Goal: Task Accomplishment & Management: Complete application form

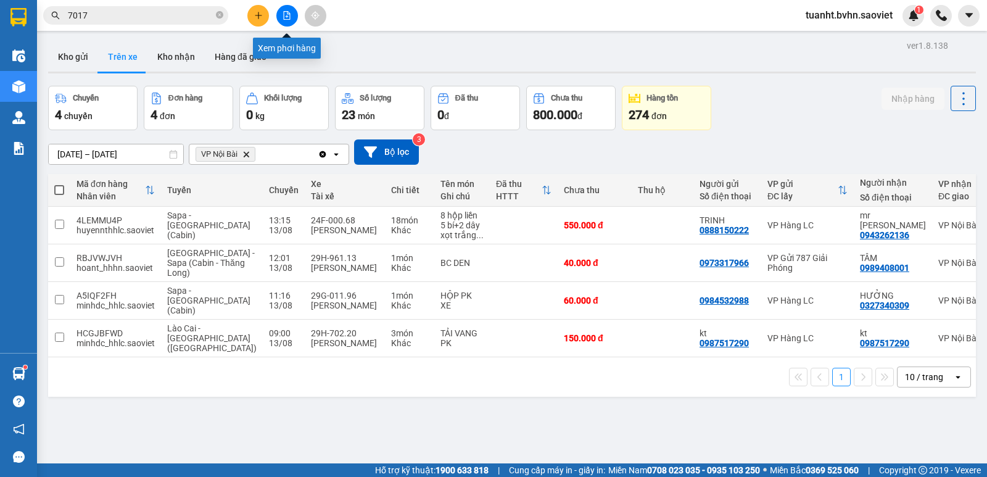
click at [289, 22] on button at bounding box center [287, 16] width 22 height 22
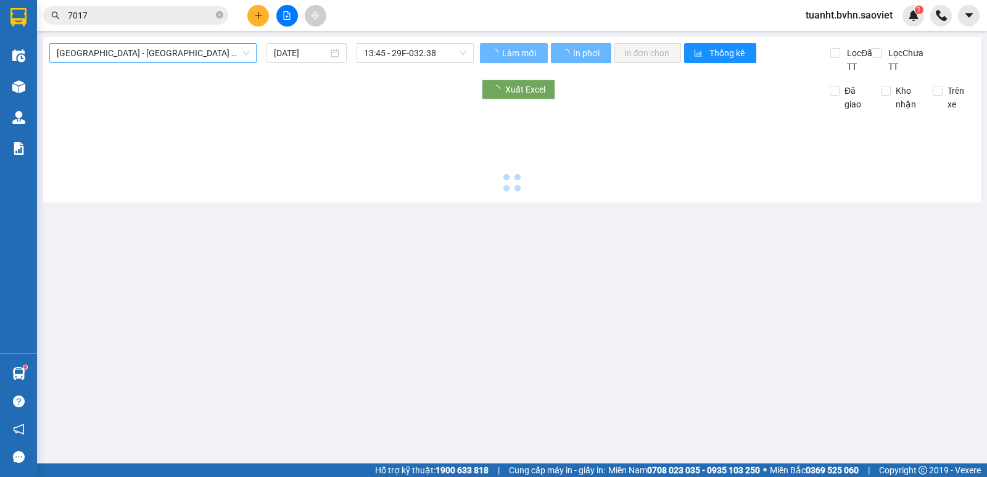
click at [147, 60] on span "[GEOGRAPHIC_DATA] - [GEOGRAPHIC_DATA] (Cabin)" at bounding box center [153, 53] width 193 height 19
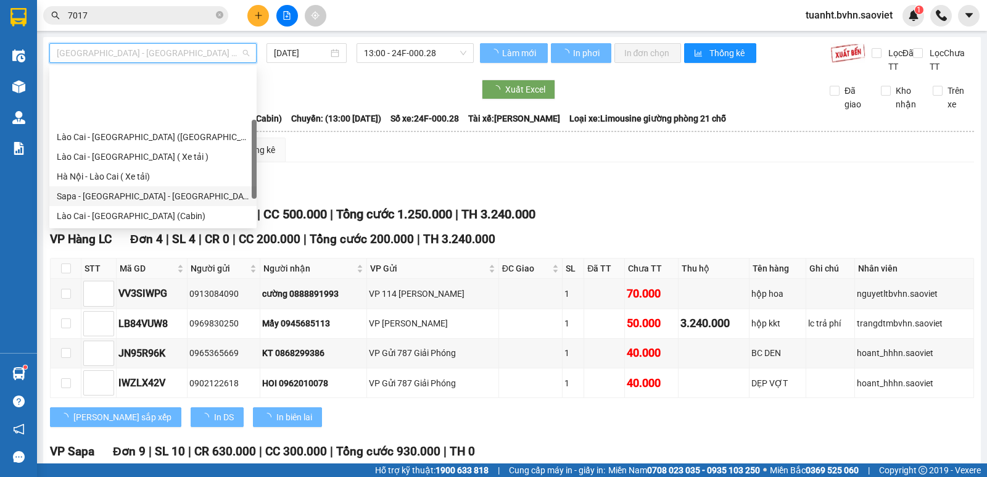
scroll to position [99, 0]
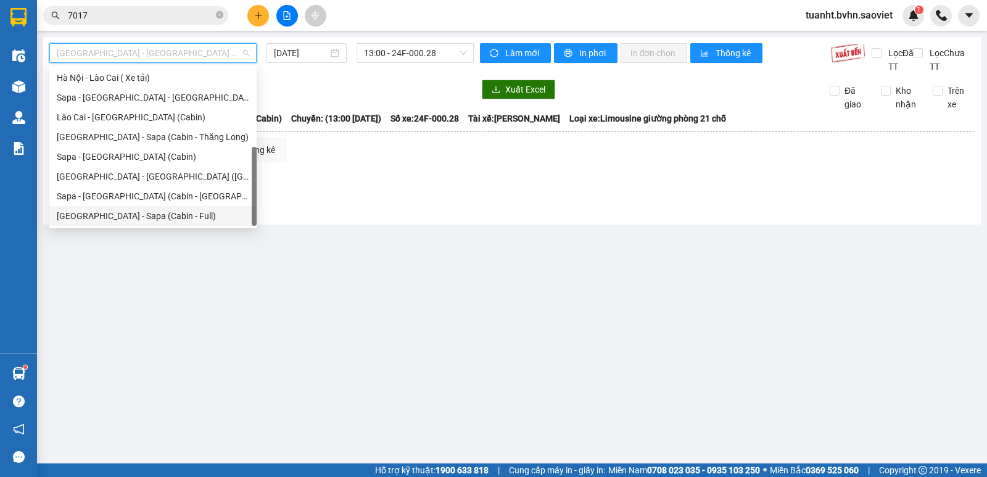
click at [165, 213] on div "[GEOGRAPHIC_DATA] - Sapa (Cabin - Full)" at bounding box center [153, 216] width 193 height 14
type input "[DATE]"
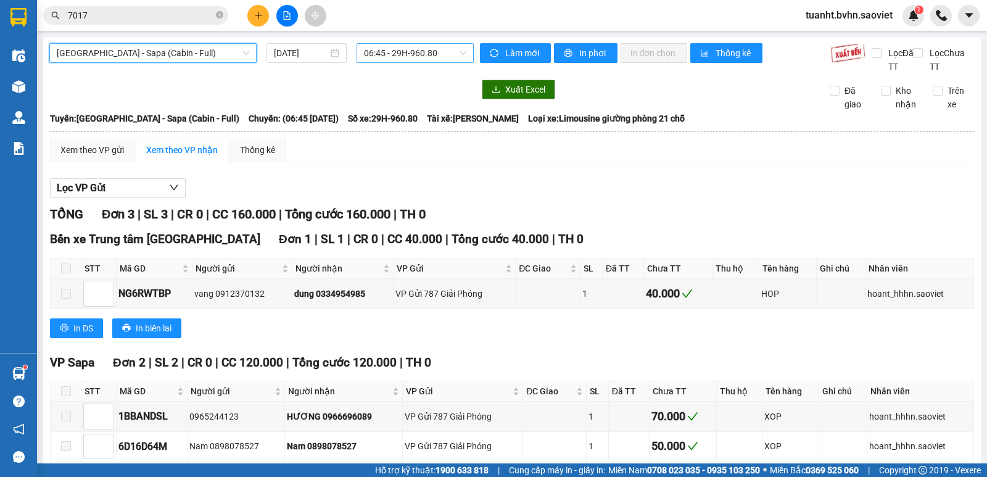
click at [408, 46] on span "06:45 - 29H-960.80" at bounding box center [415, 53] width 102 height 19
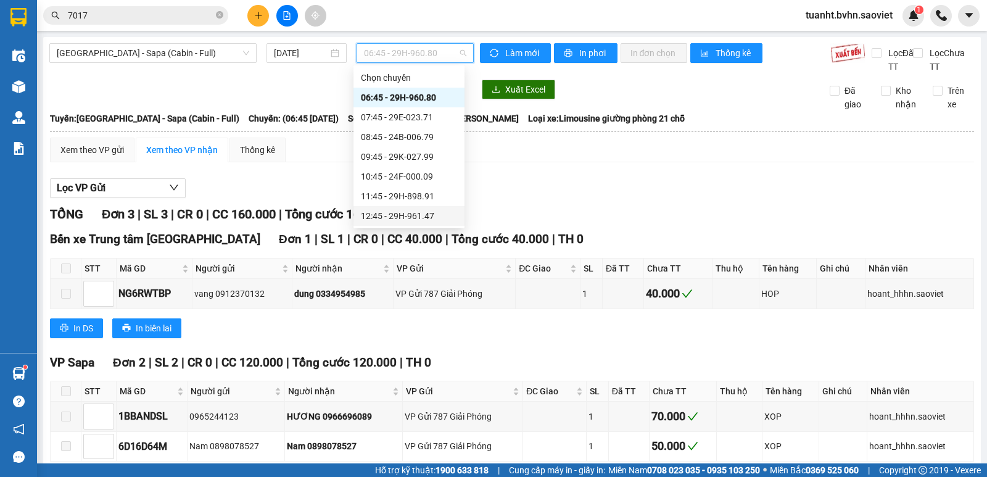
scroll to position [62, 0]
click at [431, 196] on div "14:45 - 24F-000.06" at bounding box center [409, 194] width 96 height 14
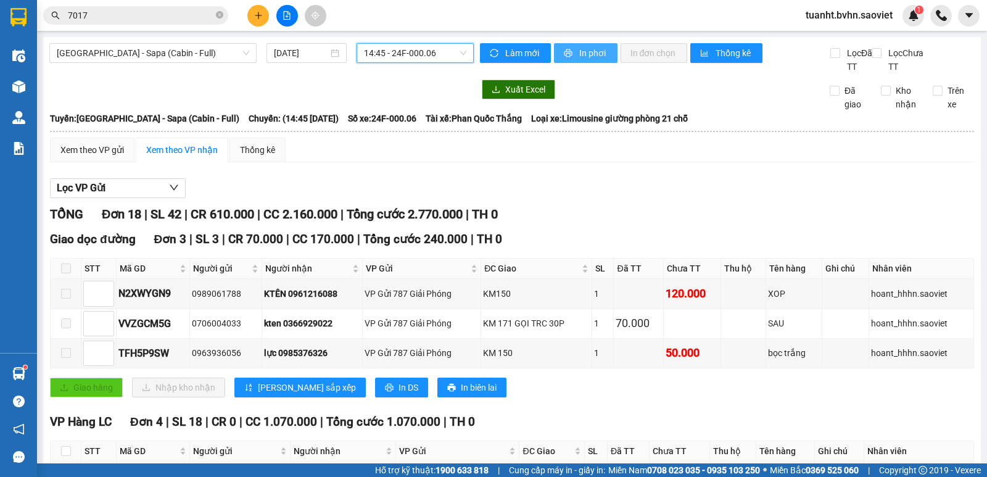
click at [592, 59] on span "In phơi" at bounding box center [593, 53] width 28 height 14
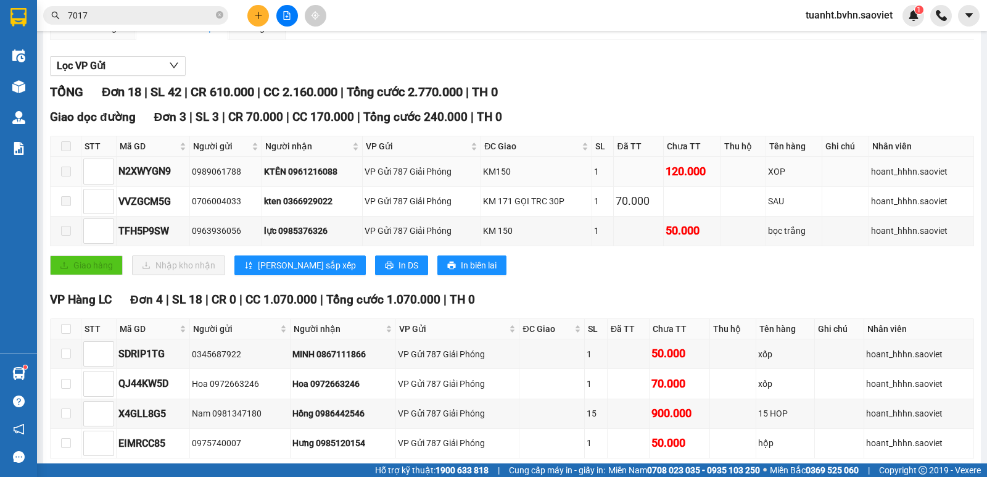
scroll to position [123, 0]
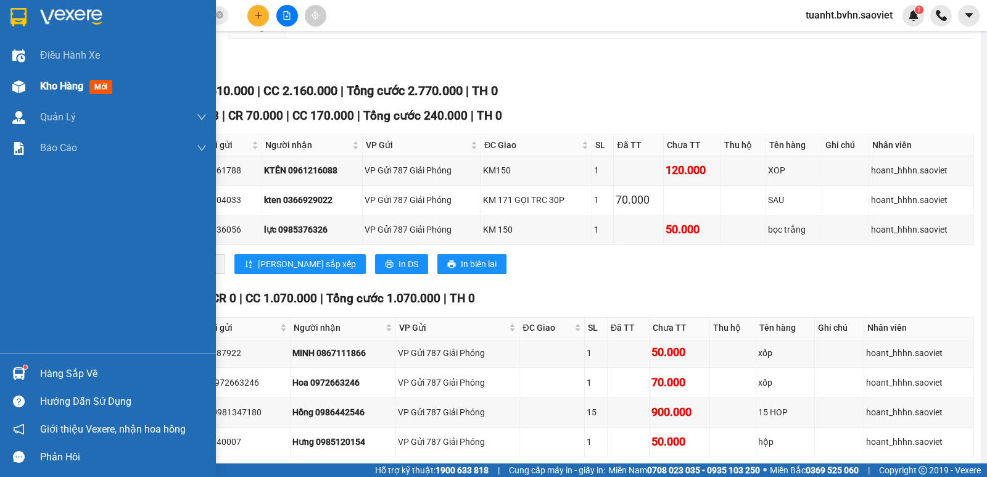
click at [19, 86] on img at bounding box center [18, 86] width 13 height 13
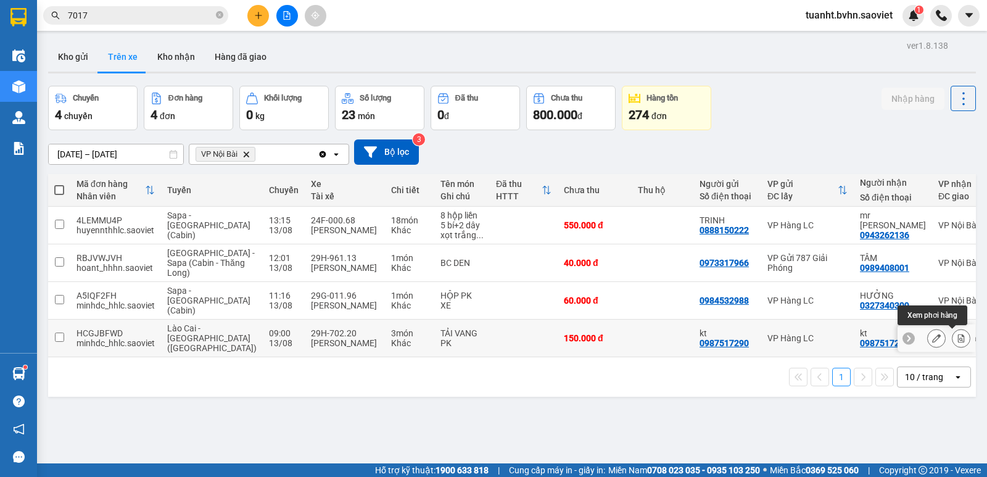
click at [957, 337] on icon at bounding box center [961, 338] width 9 height 9
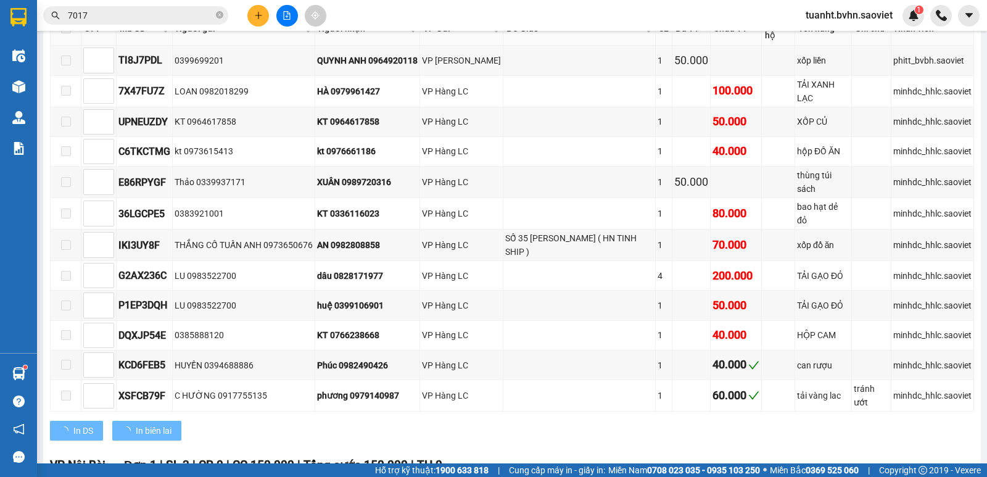
scroll to position [381, 0]
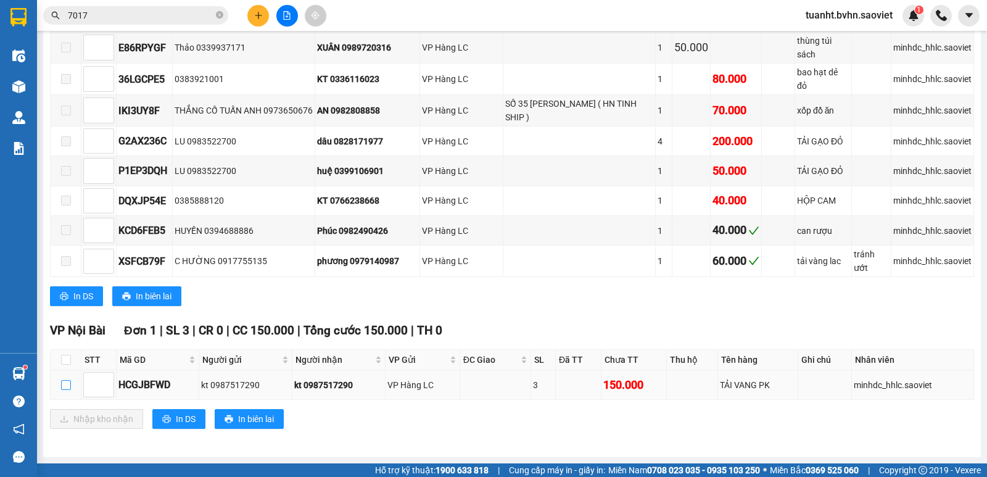
click at [66, 388] on input "checkbox" at bounding box center [66, 385] width 10 height 10
checkbox input "true"
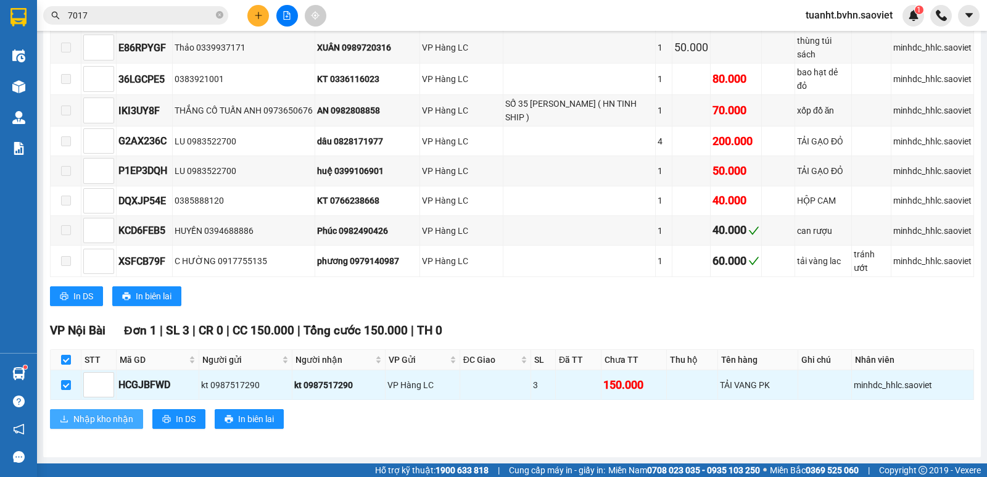
click at [114, 423] on span "Nhập kho nhận" at bounding box center [103, 419] width 60 height 14
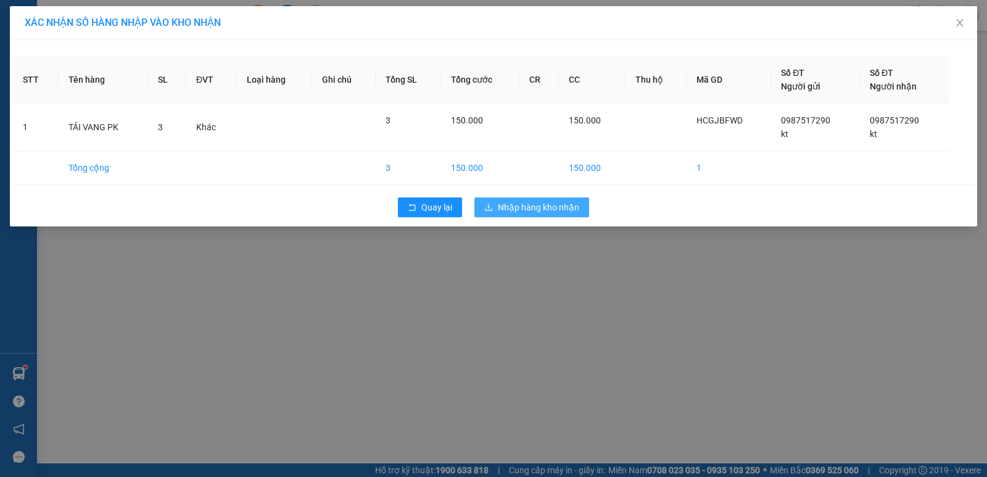
click at [537, 199] on button "Nhập hàng kho nhận" at bounding box center [532, 207] width 115 height 20
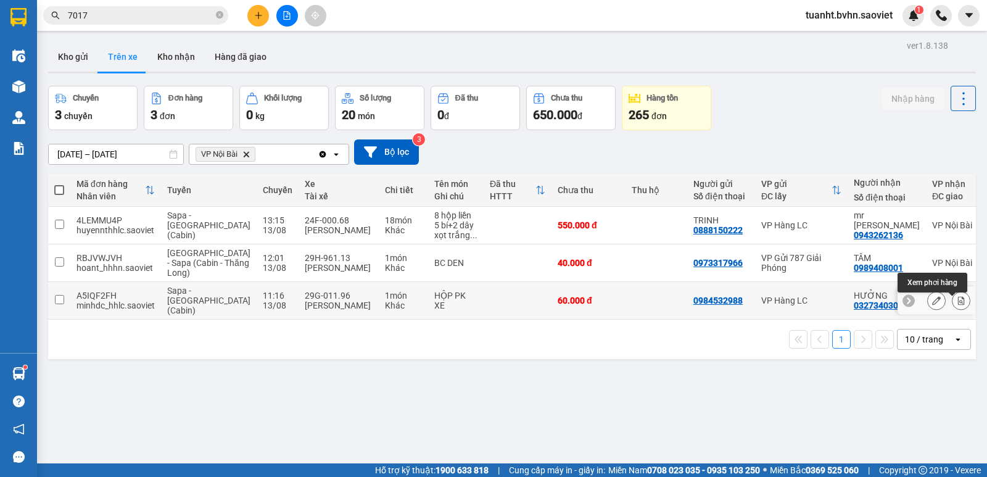
click at [957, 305] on icon at bounding box center [961, 300] width 9 height 9
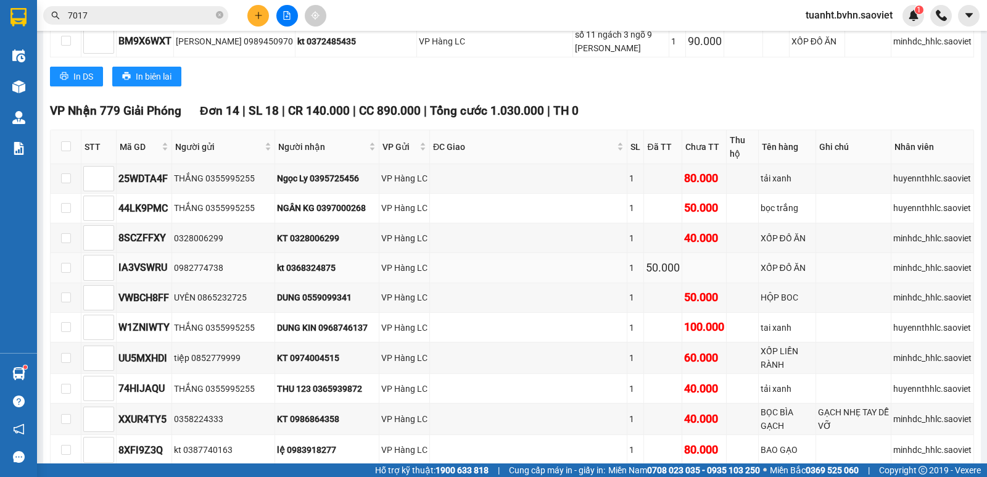
scroll to position [849, 0]
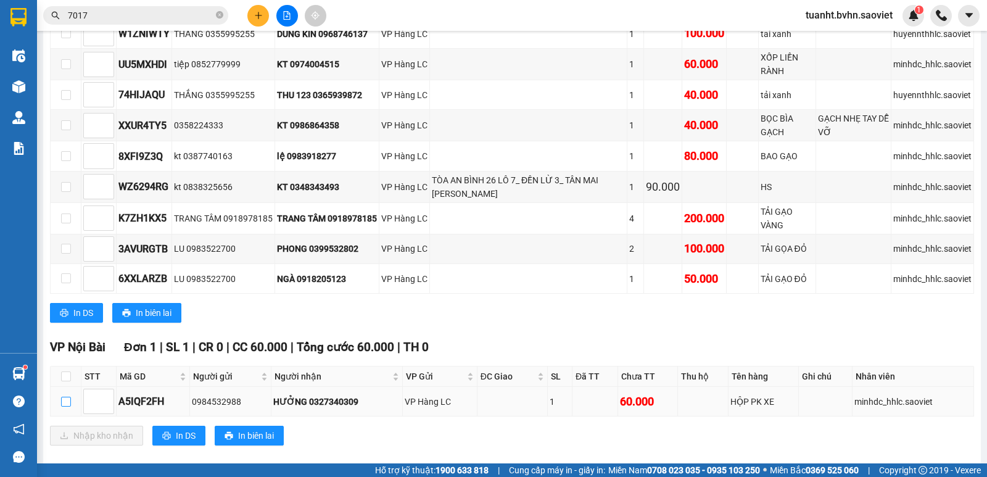
click at [65, 397] on input "checkbox" at bounding box center [66, 402] width 10 height 10
checkbox input "true"
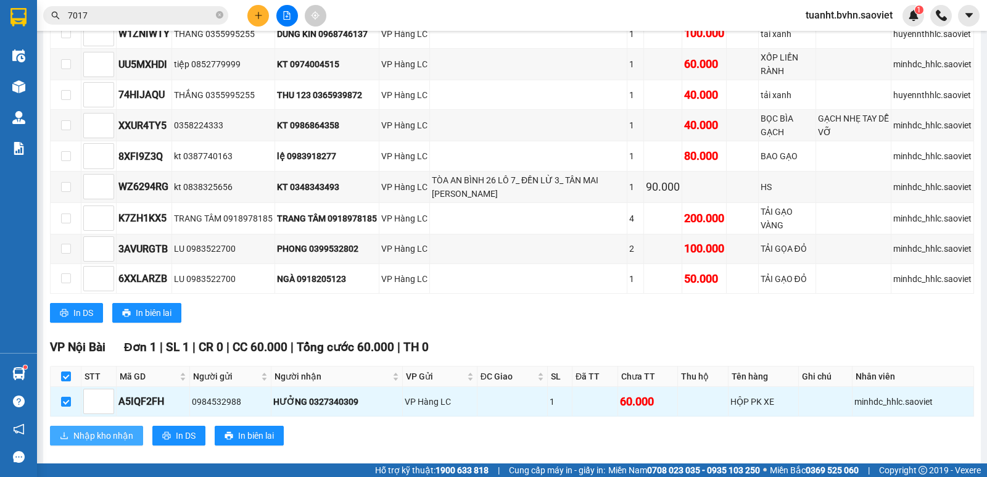
click at [104, 426] on button "Nhập kho nhận" at bounding box center [96, 436] width 93 height 20
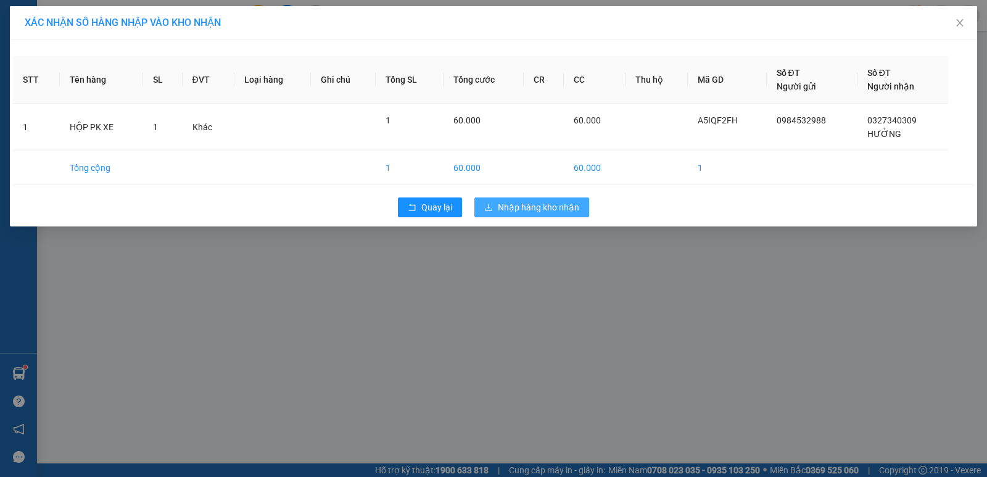
click at [537, 204] on span "Nhập hàng kho nhận" at bounding box center [538, 208] width 81 height 14
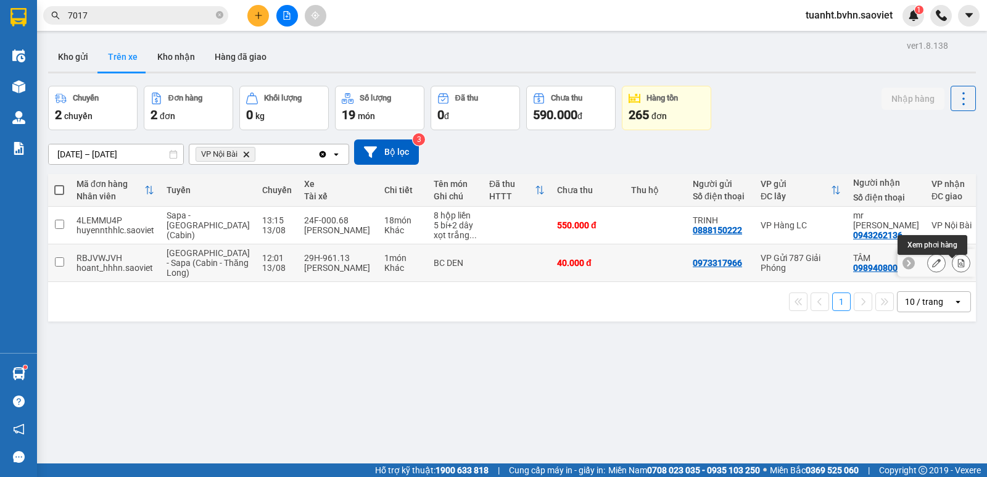
click at [957, 267] on icon at bounding box center [961, 263] width 9 height 9
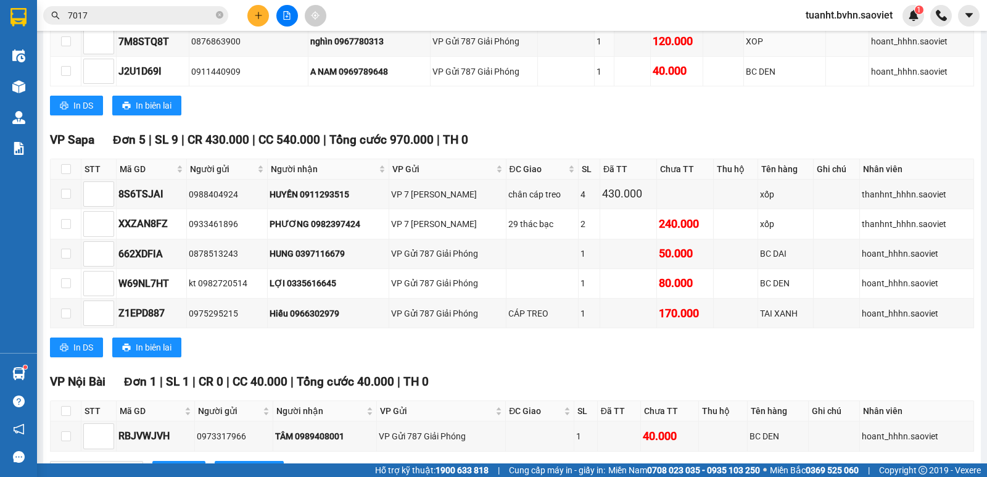
scroll to position [1268, 0]
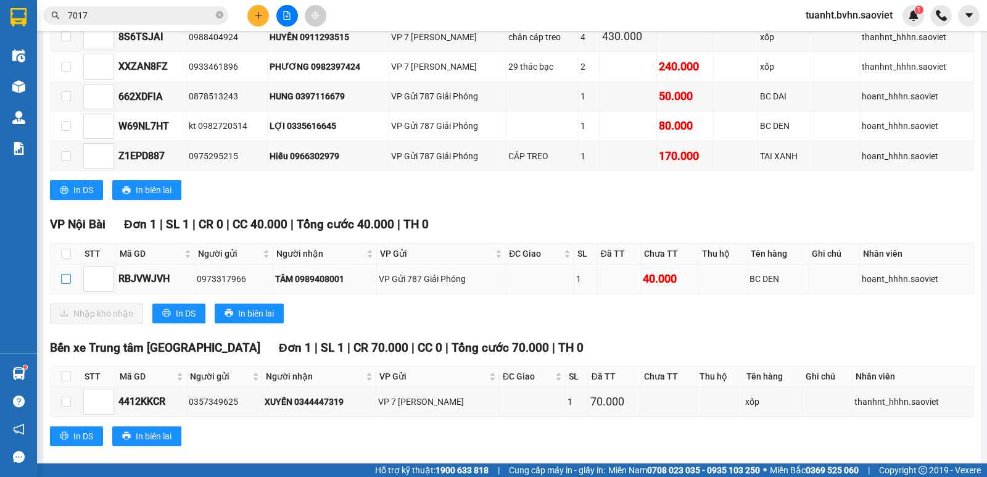
click at [67, 274] on input "checkbox" at bounding box center [66, 279] width 10 height 10
checkbox input "true"
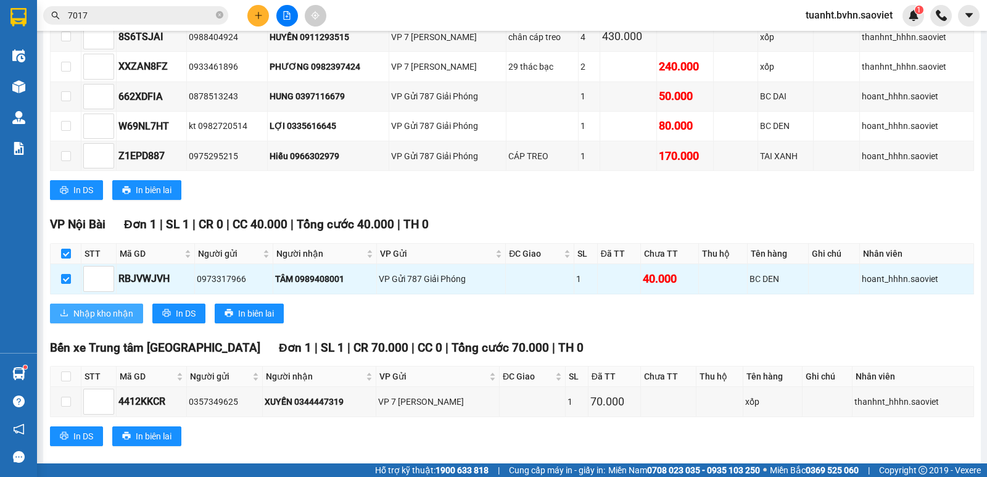
click at [75, 307] on span "Nhập kho nhận" at bounding box center [103, 314] width 60 height 14
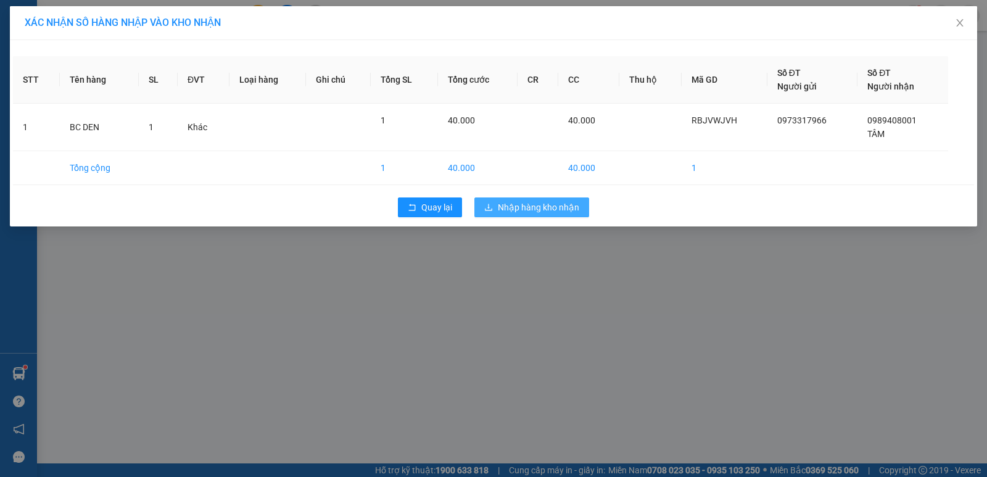
click at [498, 207] on span "Nhập hàng kho nhận" at bounding box center [538, 208] width 81 height 14
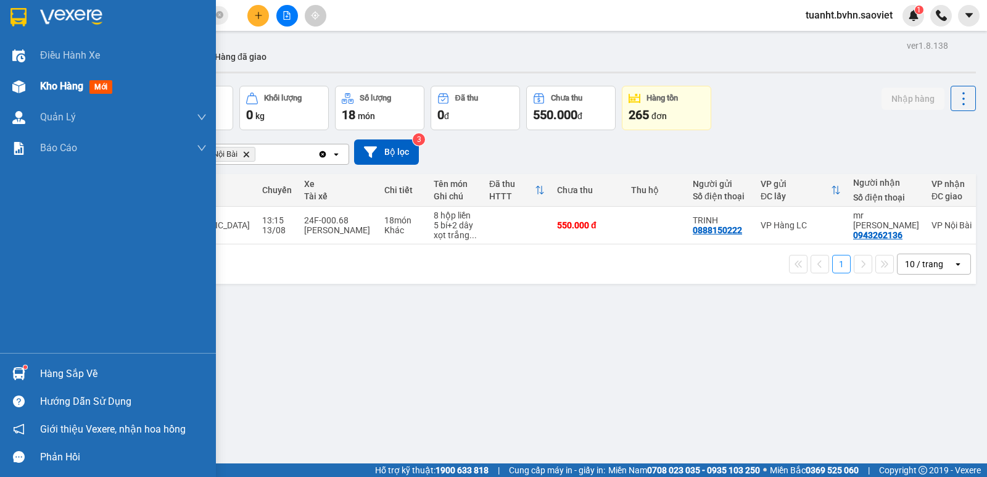
click at [25, 86] on div at bounding box center [19, 87] width 22 height 22
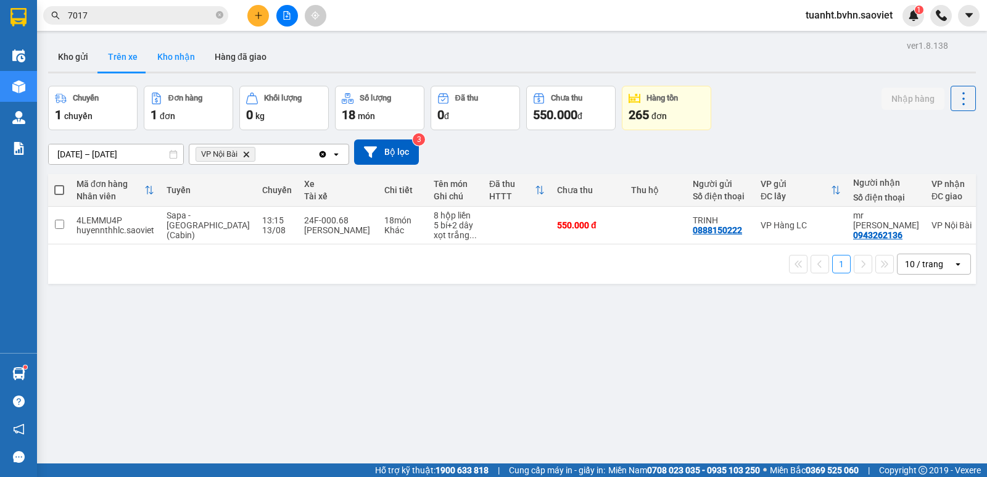
click at [181, 65] on button "Kho nhận" at bounding box center [175, 57] width 57 height 30
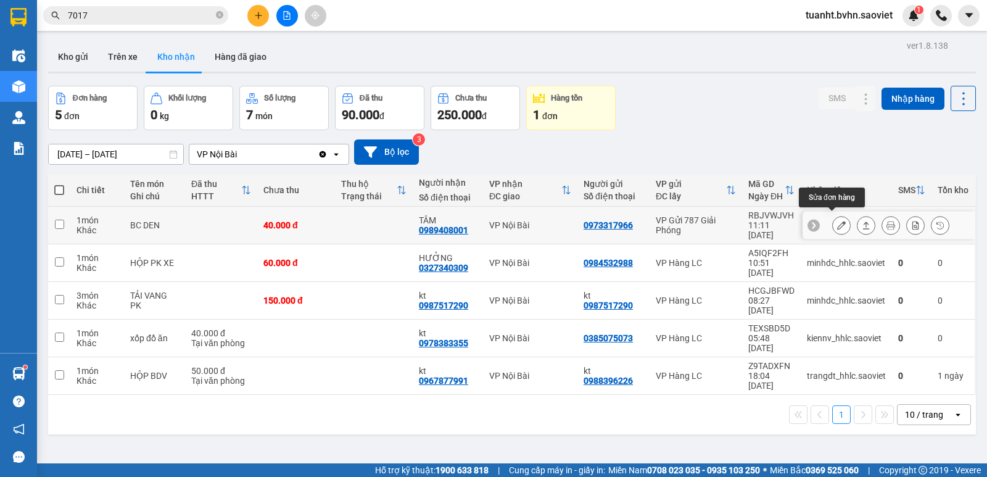
click at [837, 222] on icon at bounding box center [841, 225] width 9 height 9
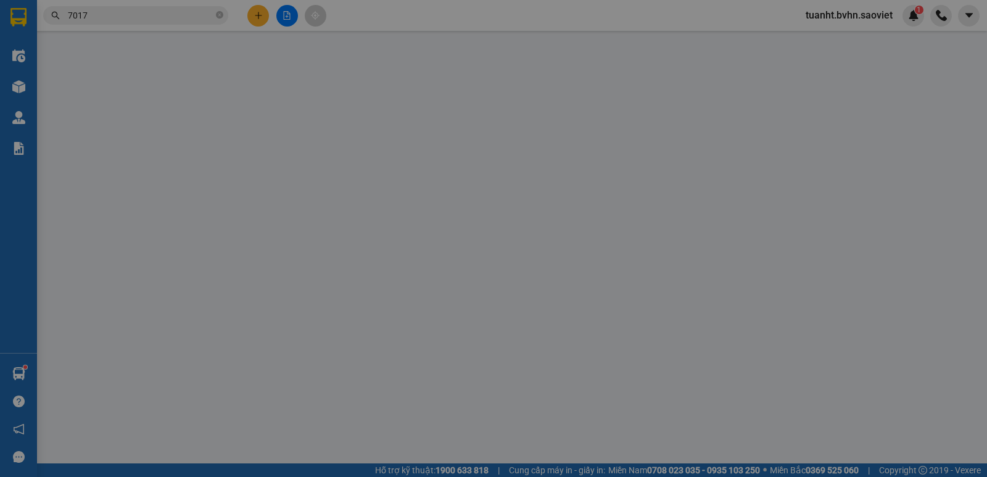
type input "0973317966"
type input "0989408001"
type input "TÂM"
type input "40.000"
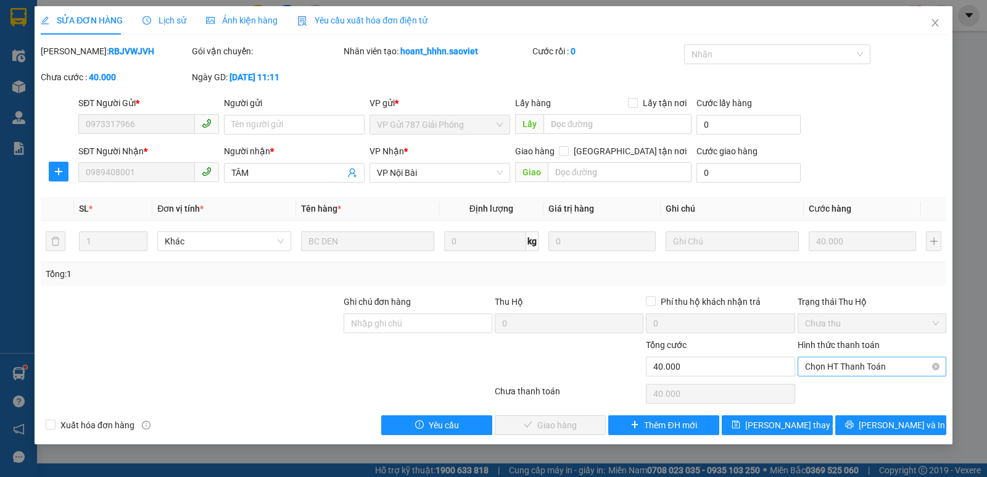
click at [850, 366] on span "Chọn HT Thanh Toán" at bounding box center [872, 366] width 134 height 19
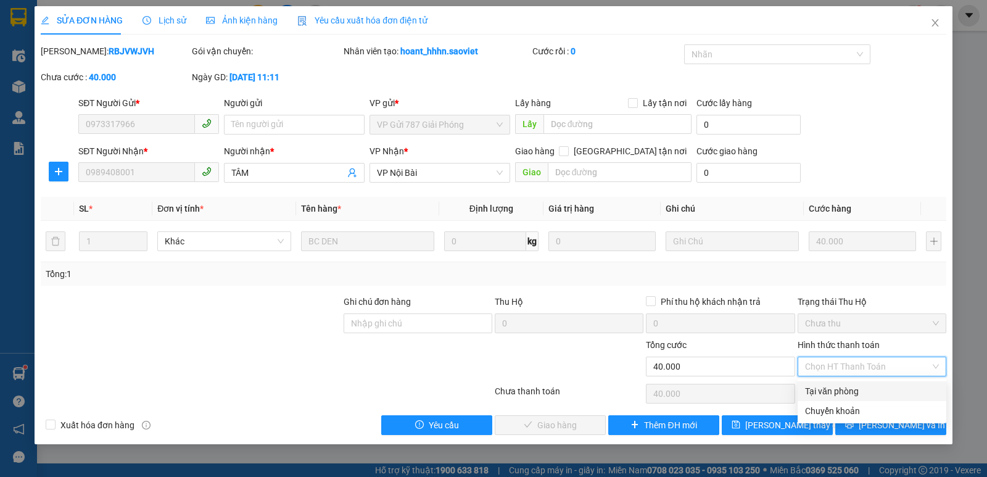
click at [839, 388] on div "Tại văn phòng" at bounding box center [872, 391] width 134 height 14
type input "0"
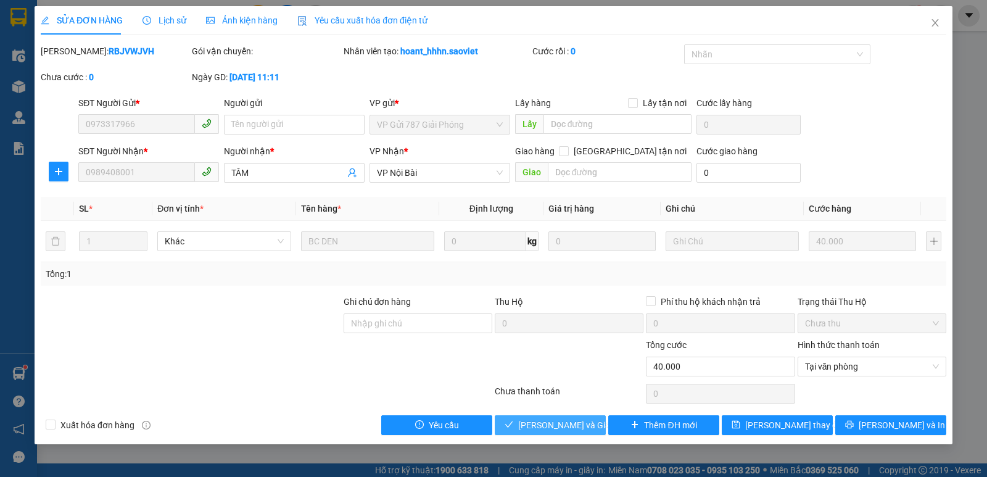
click at [565, 429] on span "[PERSON_NAME] và Giao hàng" at bounding box center [577, 425] width 118 height 14
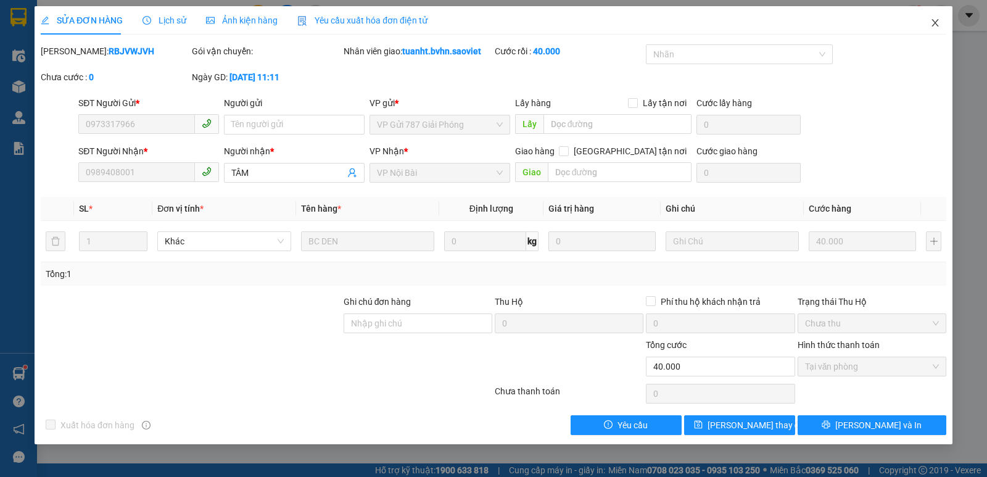
click at [930, 22] on icon "close" at bounding box center [935, 23] width 10 height 10
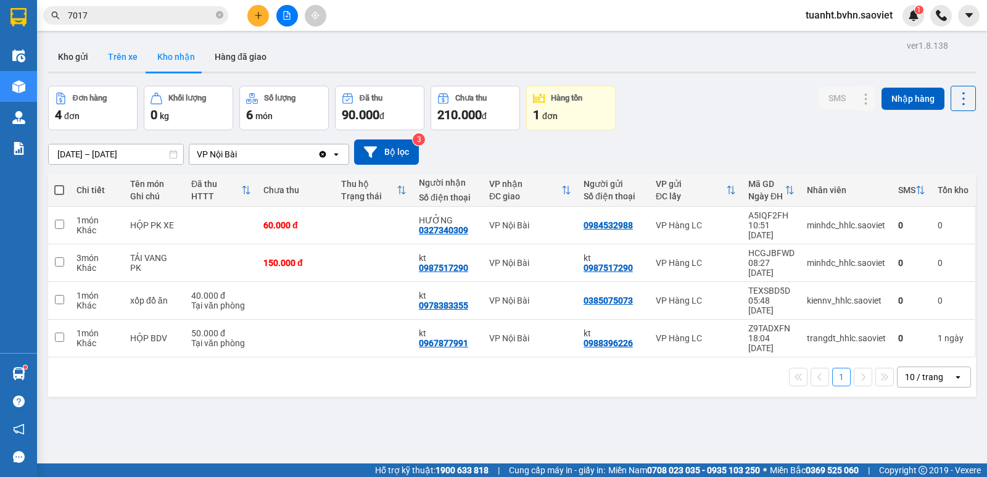
click at [130, 62] on button "Trên xe" at bounding box center [122, 57] width 49 height 30
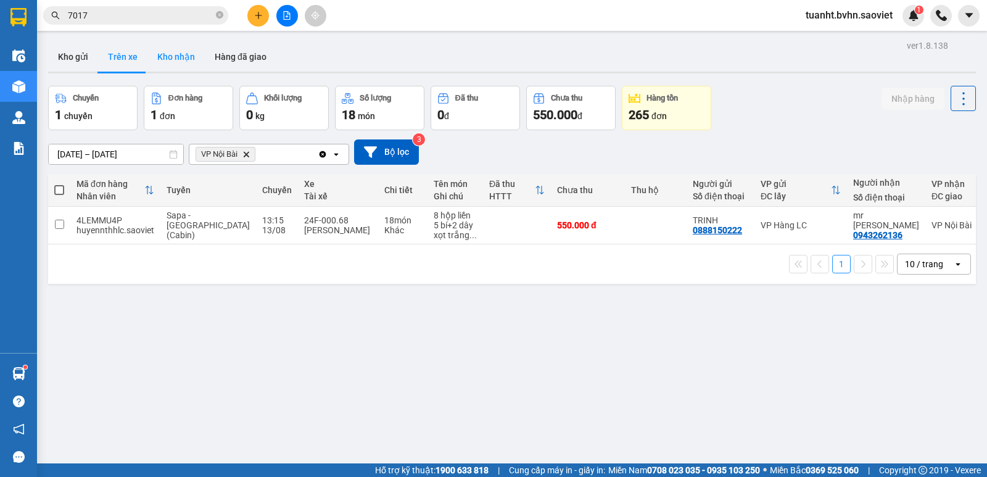
click at [181, 61] on button "Kho nhận" at bounding box center [175, 57] width 57 height 30
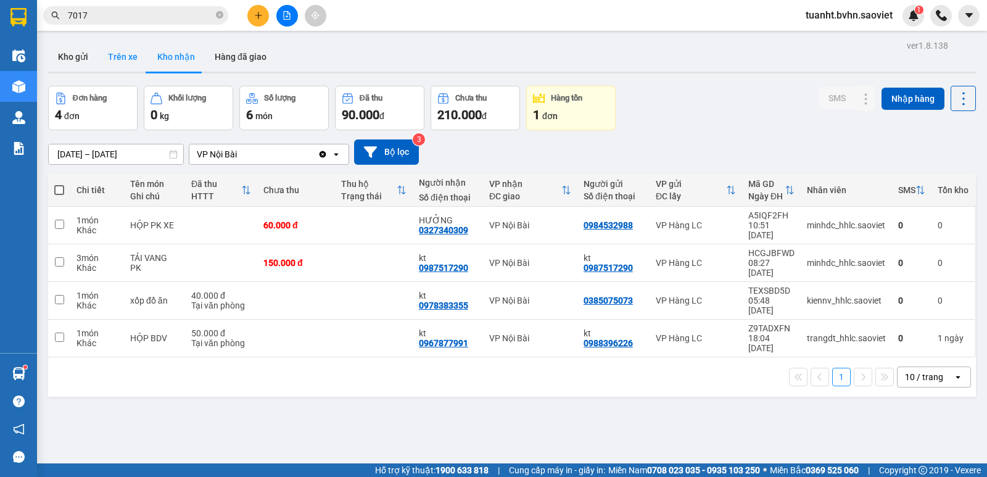
click at [124, 56] on button "Trên xe" at bounding box center [122, 57] width 49 height 30
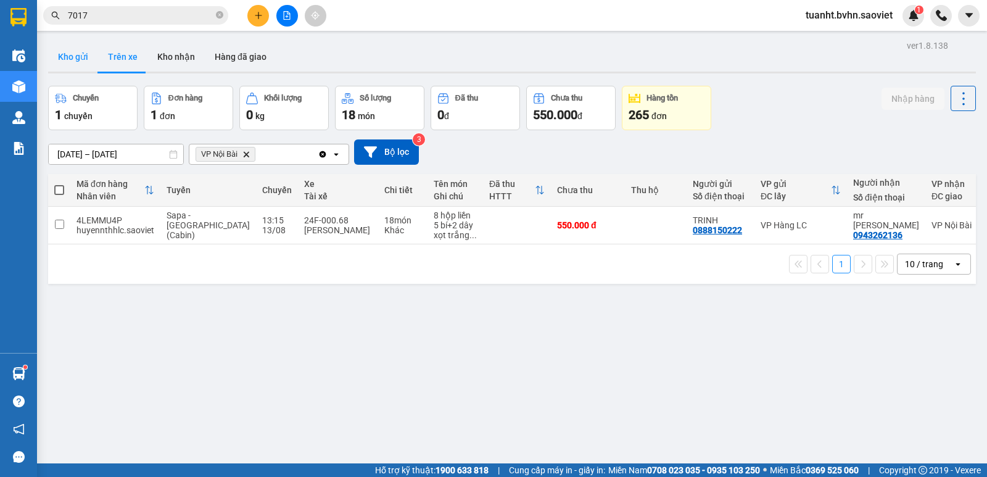
click at [60, 59] on button "Kho gửi" at bounding box center [73, 57] width 50 height 30
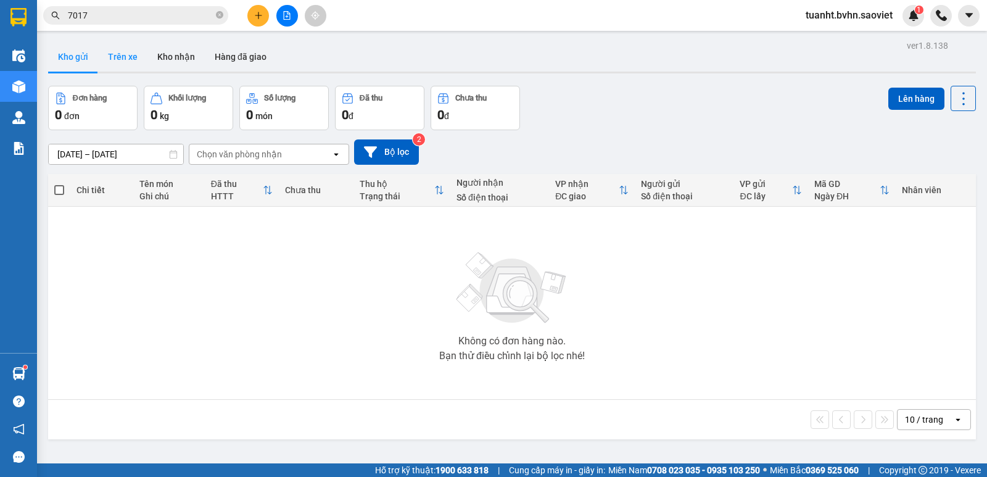
click at [117, 60] on button "Trên xe" at bounding box center [122, 57] width 49 height 30
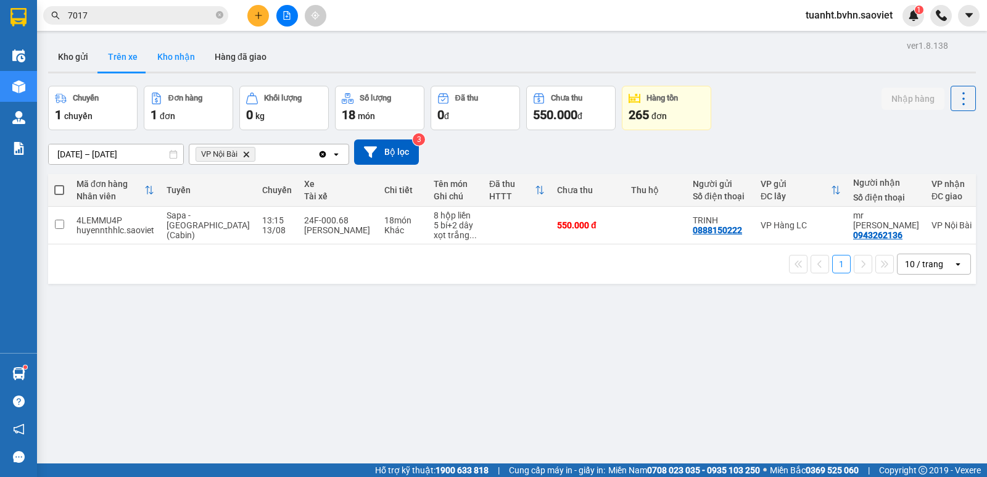
click at [184, 65] on button "Kho nhận" at bounding box center [175, 57] width 57 height 30
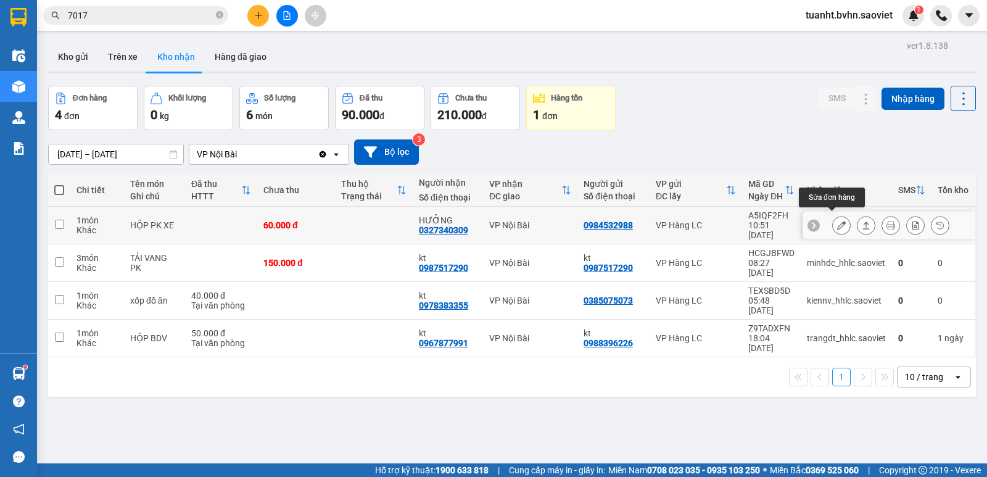
click at [837, 222] on icon at bounding box center [841, 225] width 9 height 9
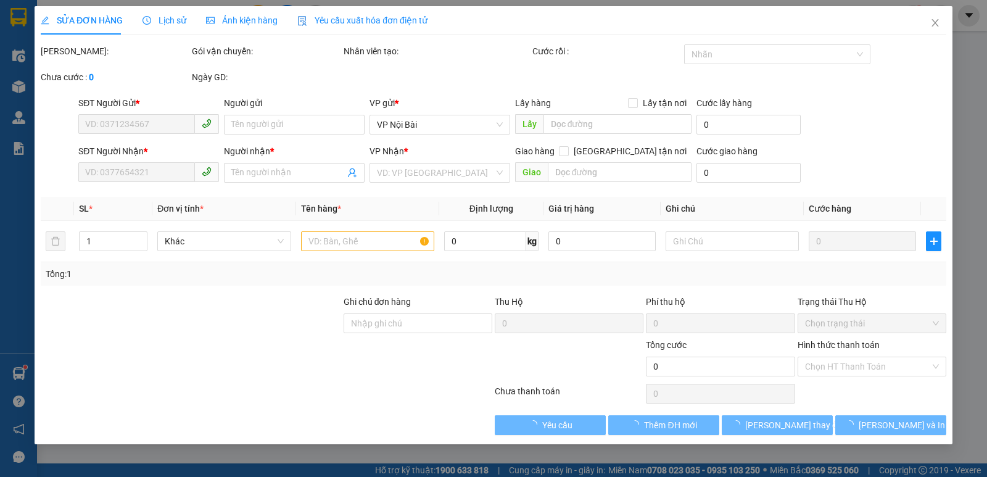
type input "0984532988"
type input "0327340309"
type input "HƯỞNG"
type input "60.000"
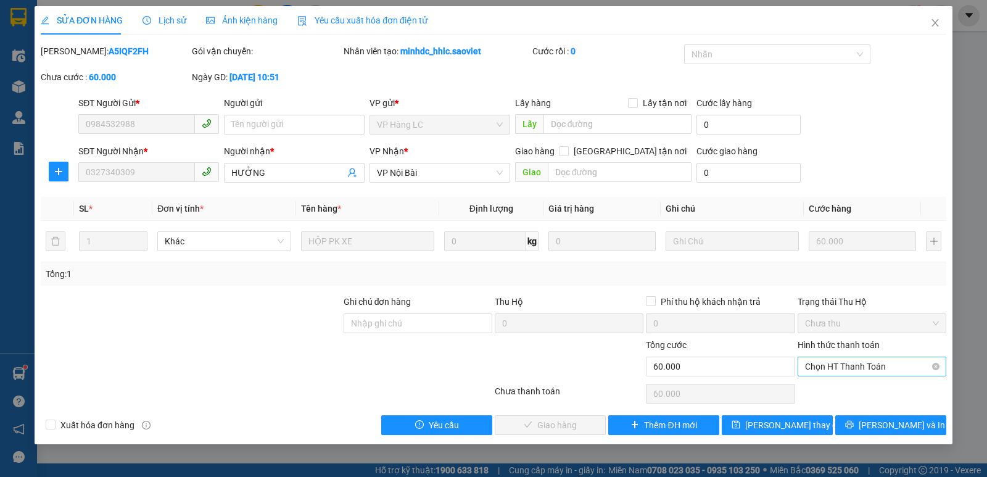
click at [842, 364] on span "Chọn HT Thanh Toán" at bounding box center [872, 366] width 134 height 19
click at [839, 413] on div "Chuyển khoản" at bounding box center [872, 411] width 134 height 14
type input "0"
click at [557, 426] on span "[PERSON_NAME] và Giao hàng" at bounding box center [577, 425] width 118 height 14
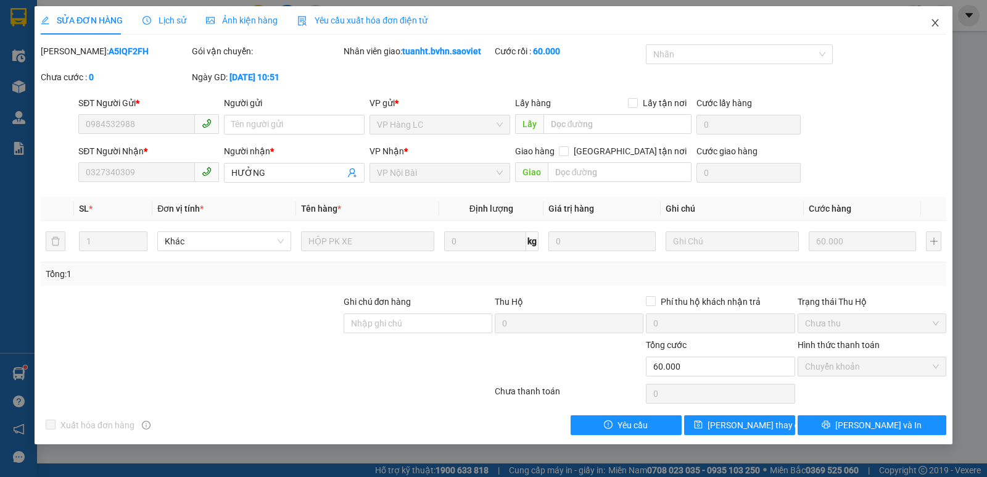
click at [928, 22] on span "Close" at bounding box center [935, 23] width 35 height 35
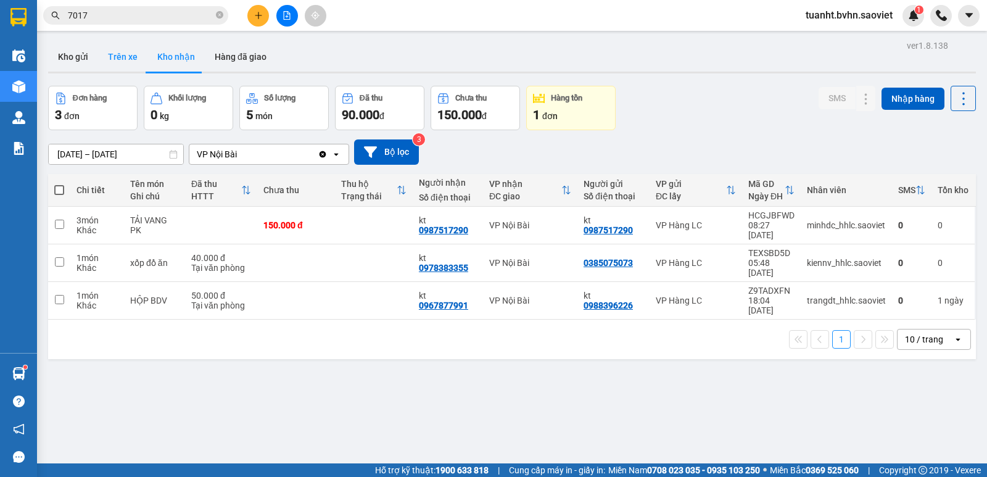
click at [131, 64] on button "Trên xe" at bounding box center [122, 57] width 49 height 30
